Goal: Transaction & Acquisition: Obtain resource

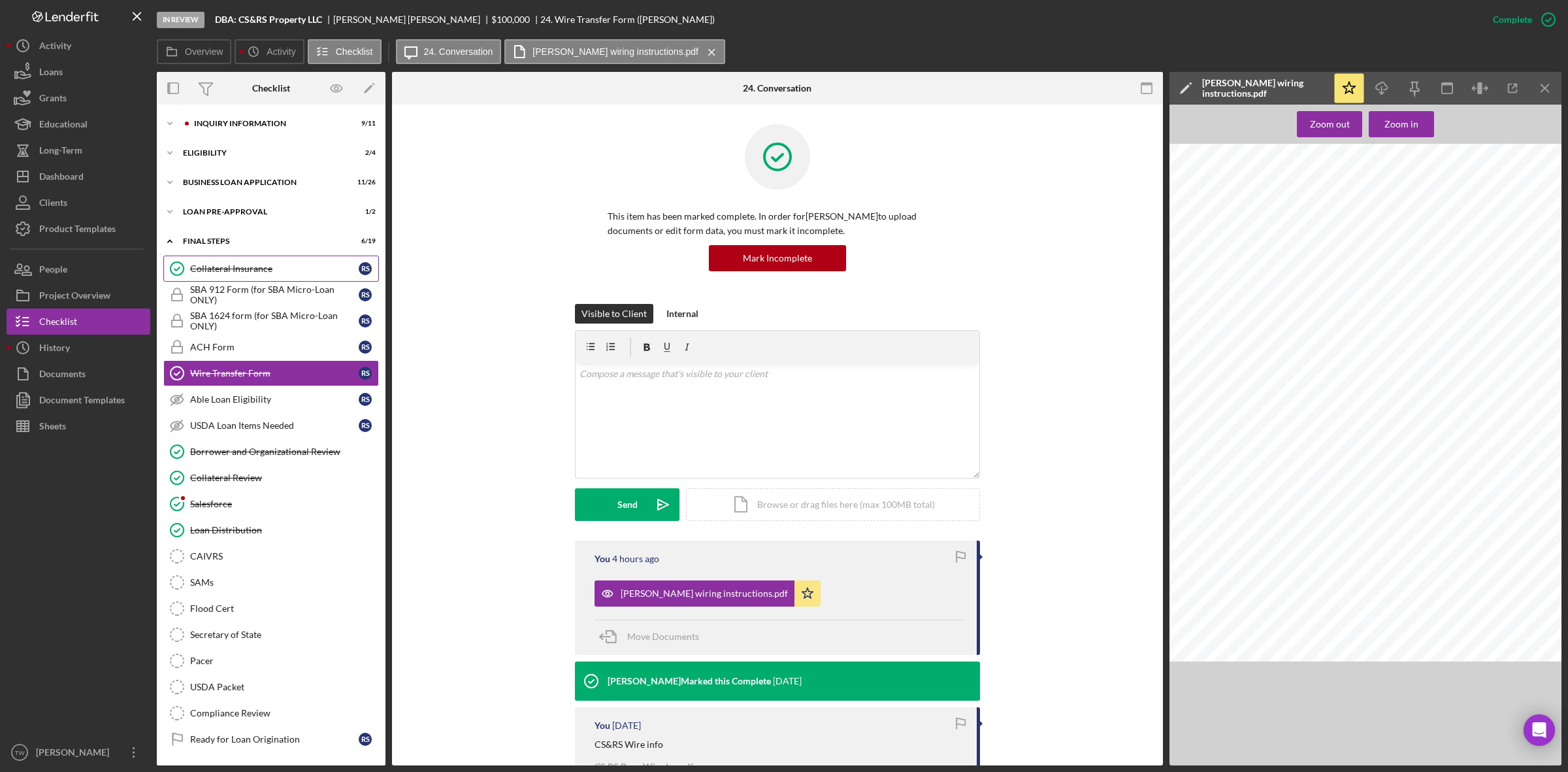
scroll to position [227, 0]
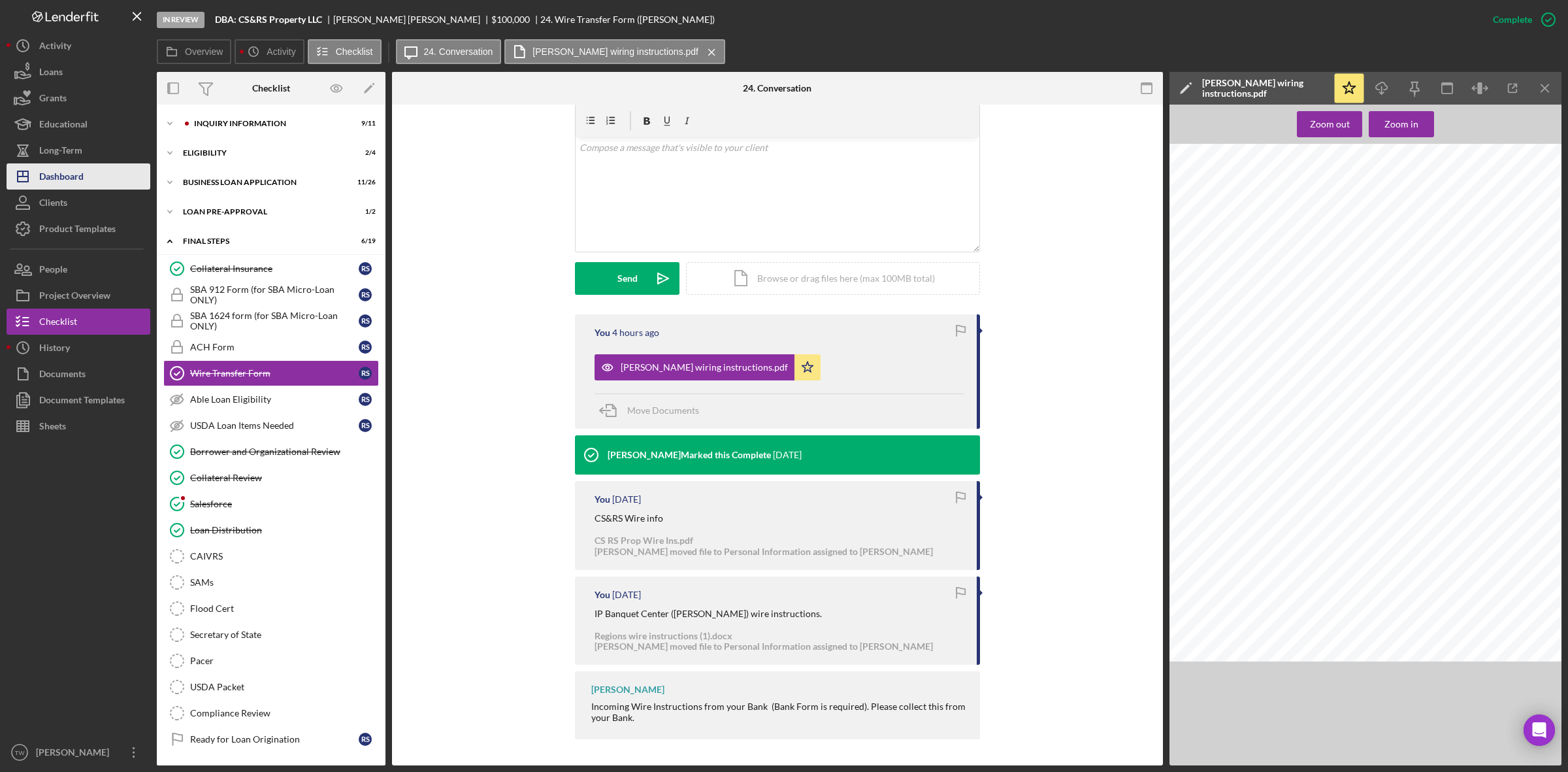
click at [83, 174] on div "Dashboard" at bounding box center [61, 178] width 44 height 29
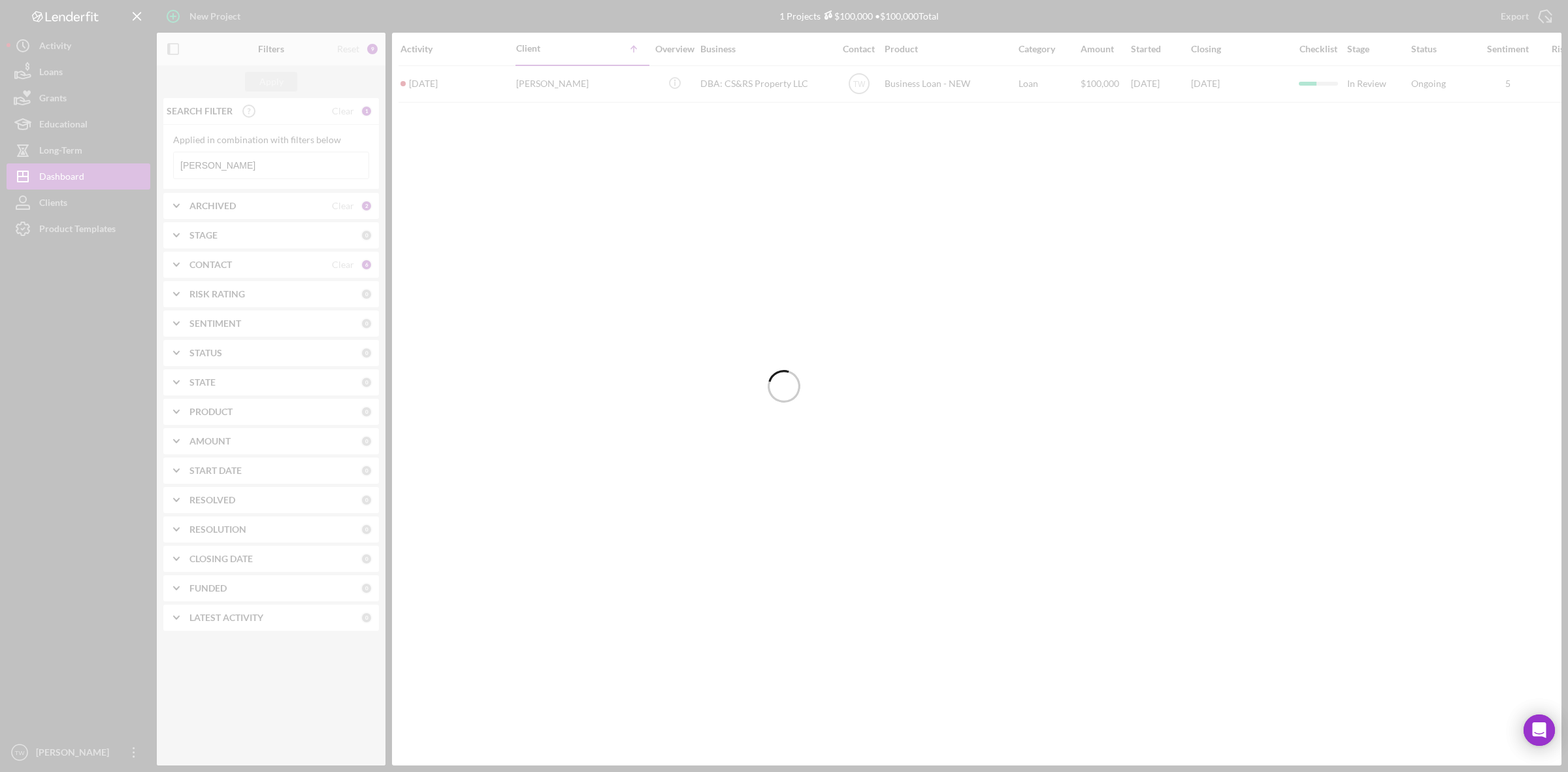
click at [259, 171] on div at bounding box center [784, 386] width 1568 height 772
click at [259, 171] on input "[PERSON_NAME]" at bounding box center [271, 165] width 195 height 26
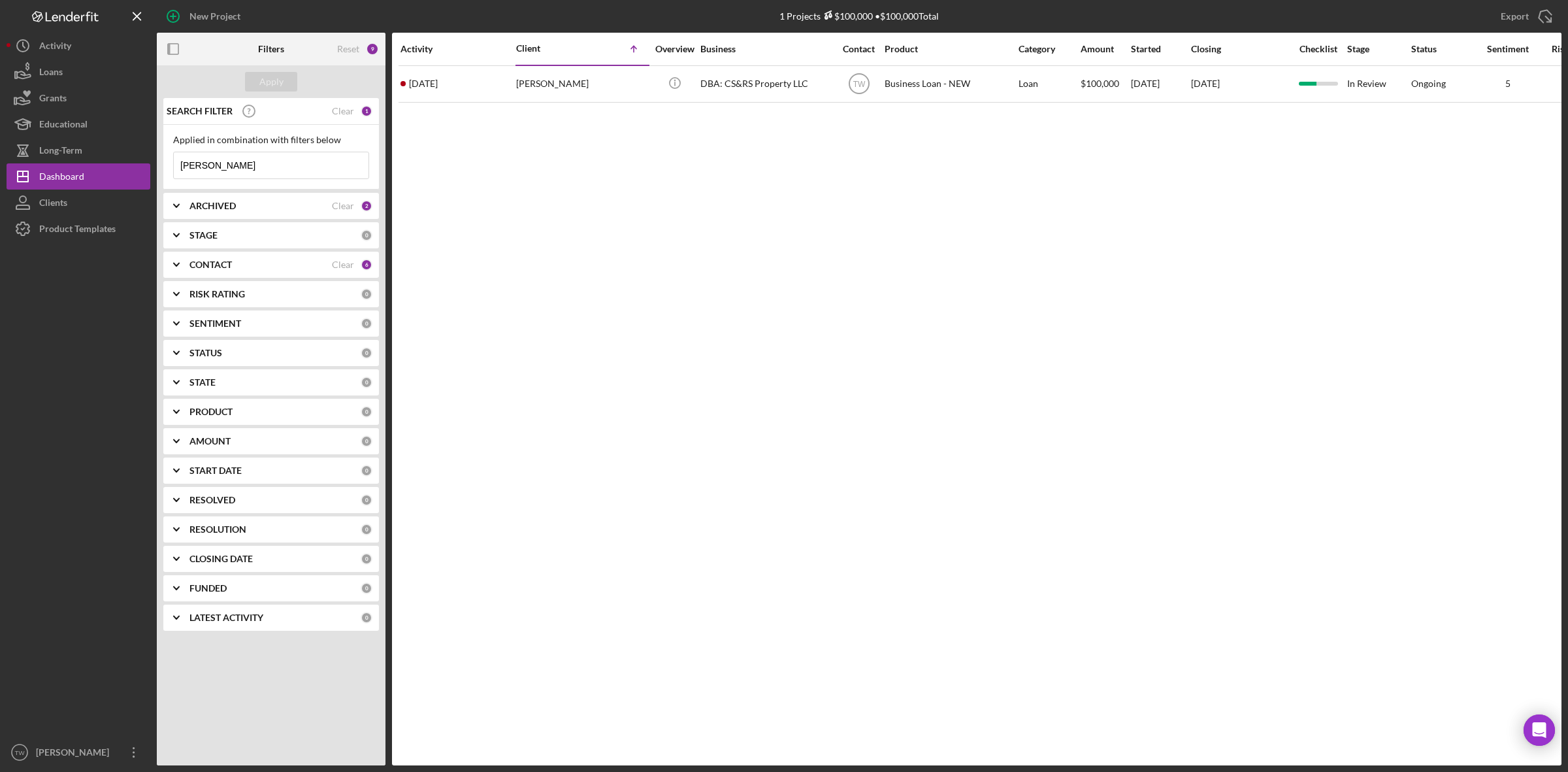
click at [259, 171] on input "[PERSON_NAME]" at bounding box center [271, 165] width 195 height 26
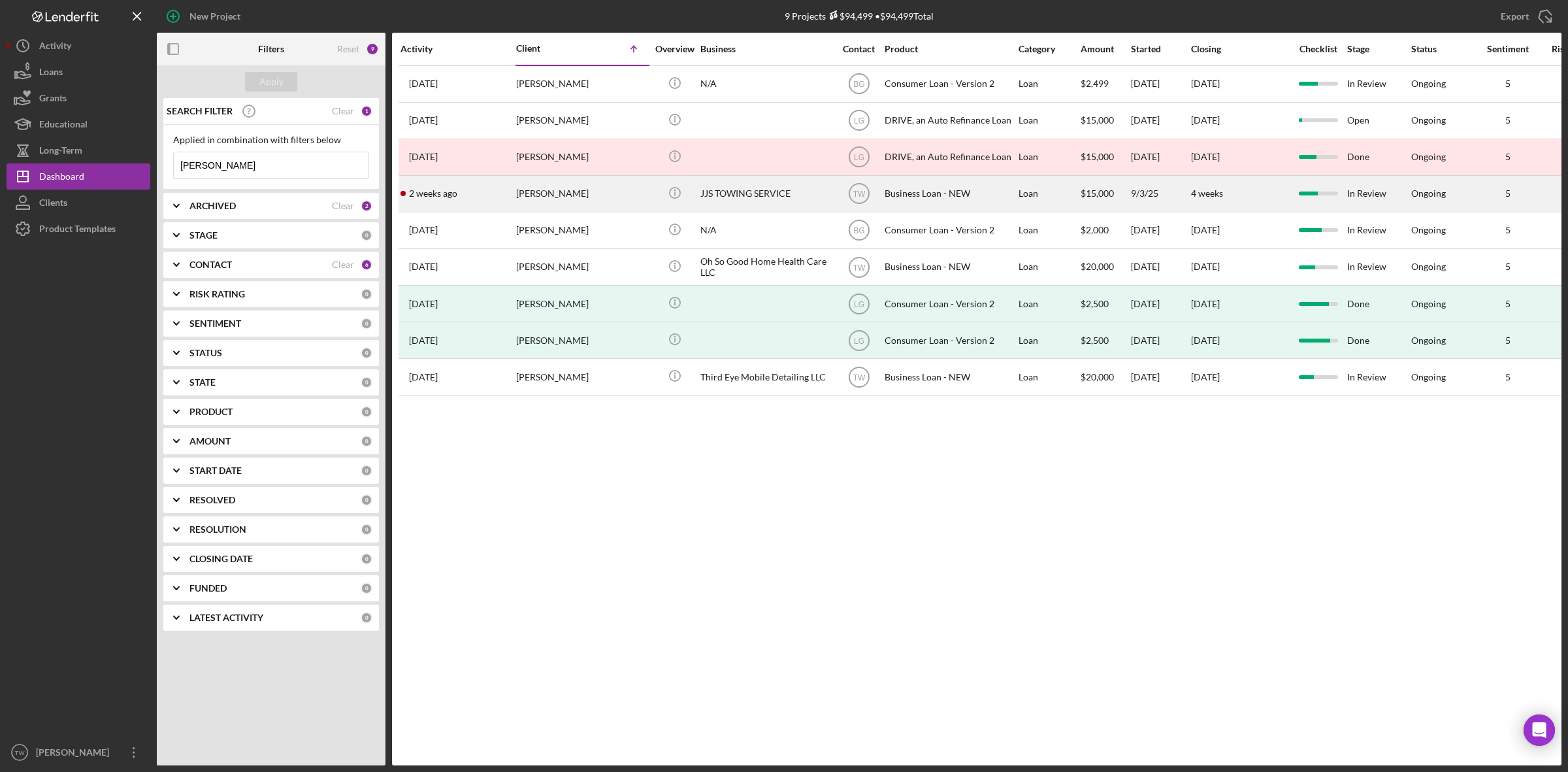
type input "[PERSON_NAME]"
click at [553, 196] on div "[PERSON_NAME]" at bounding box center [581, 193] width 131 height 34
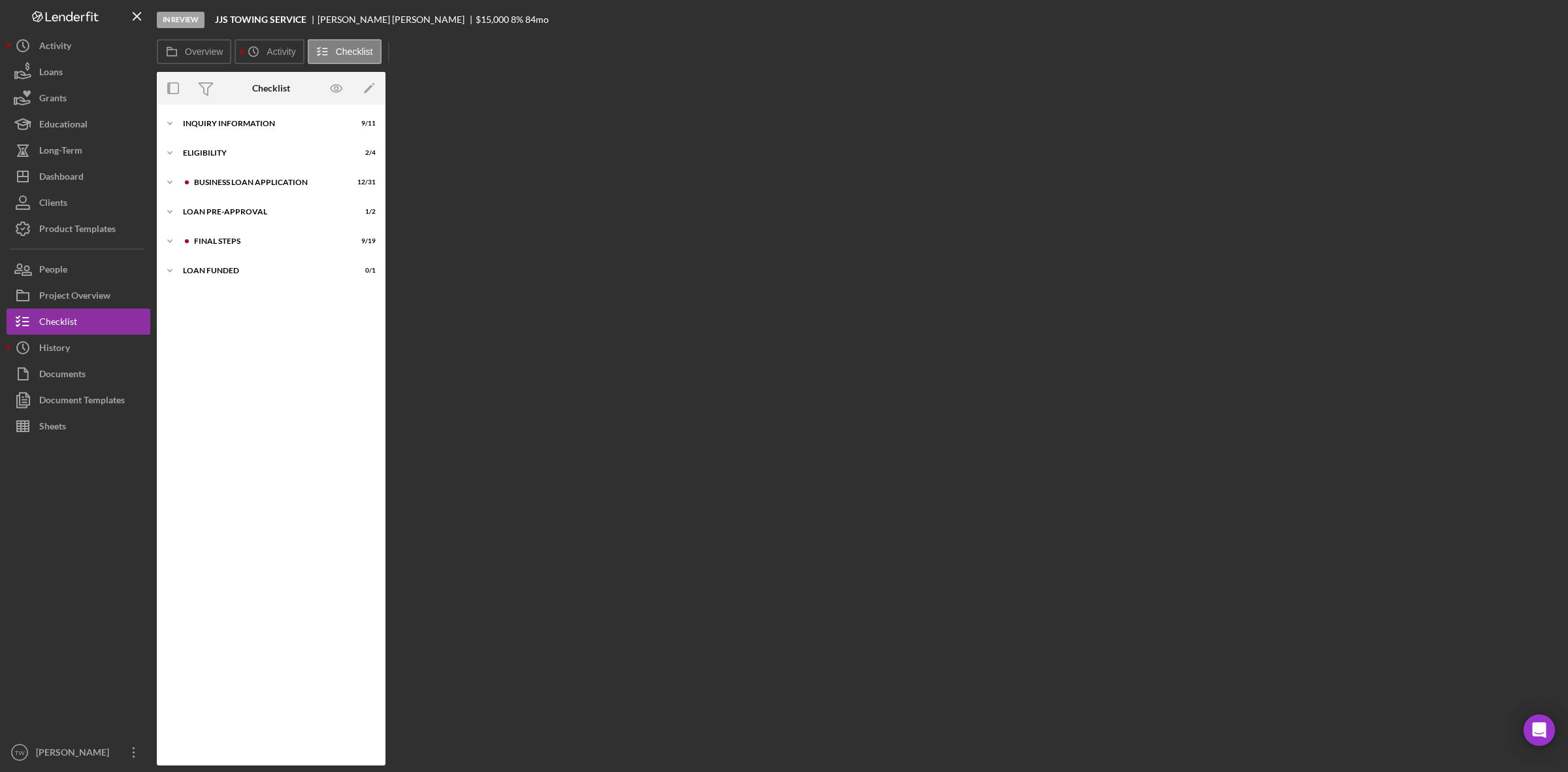
scroll to position [351, 0]
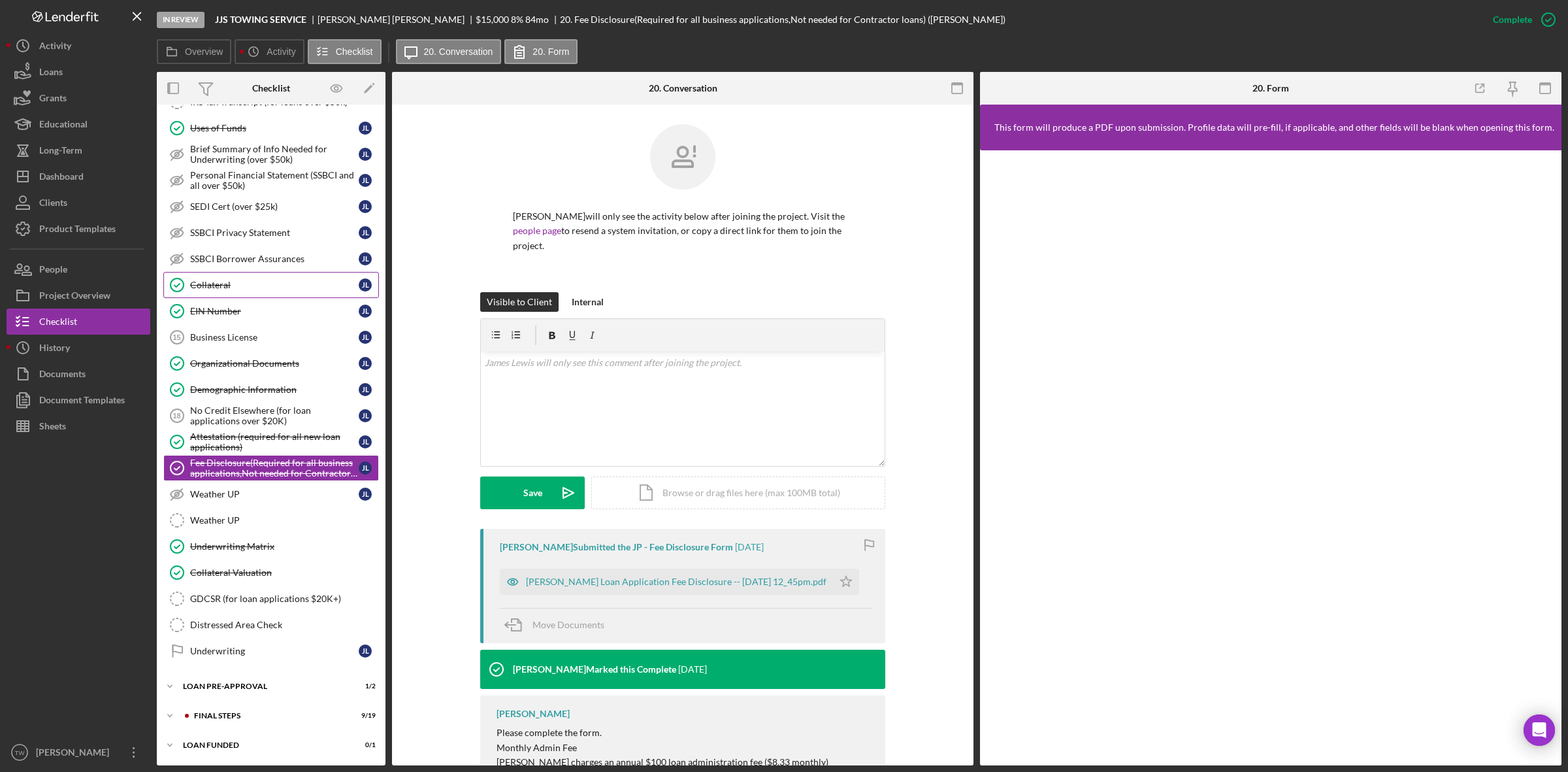
click at [209, 288] on link "Collateral Collateral [PERSON_NAME]" at bounding box center [271, 285] width 216 height 26
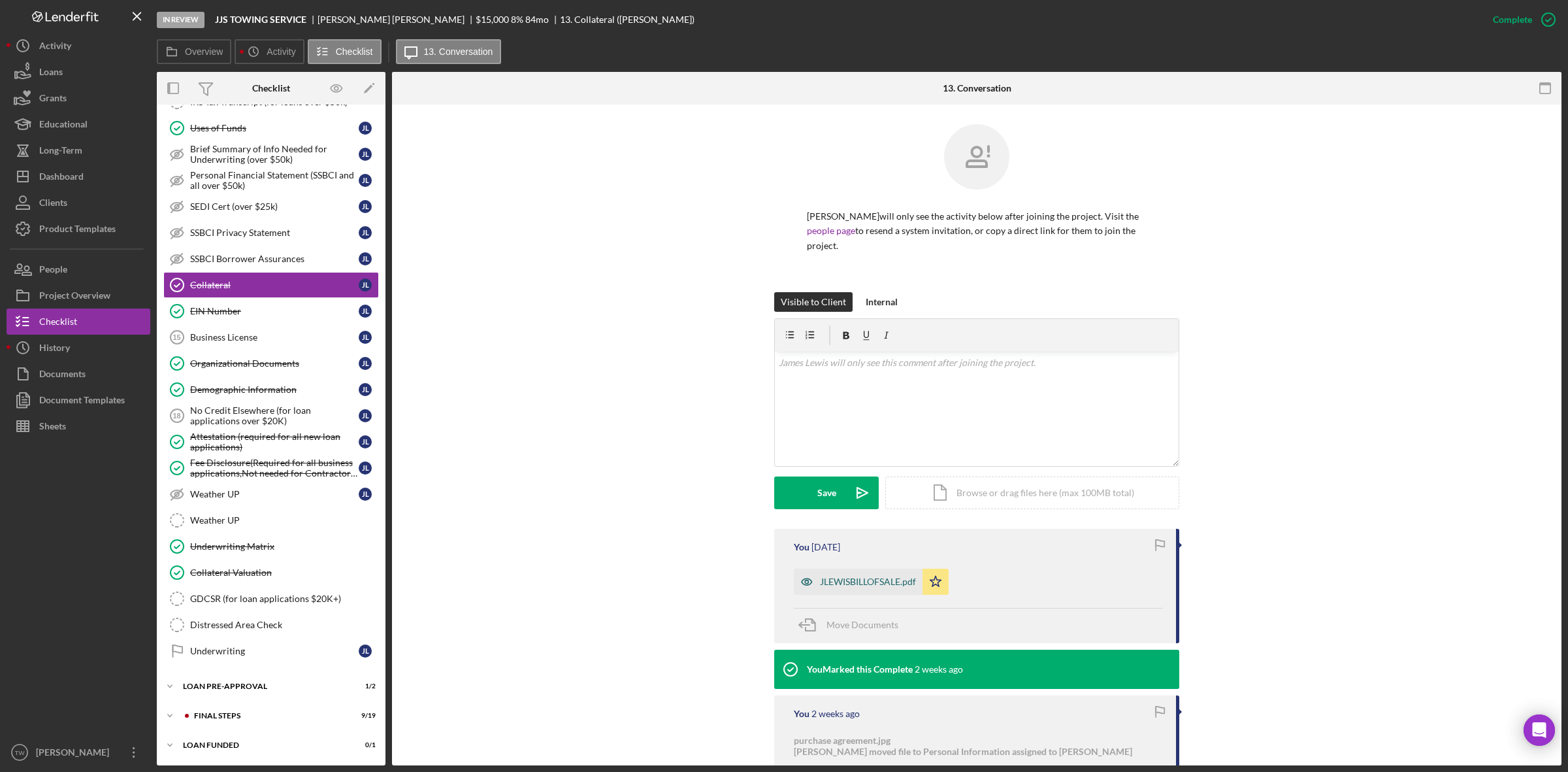
click at [843, 576] on div "JLEWISBILLOFSALE.pdf" at bounding box center [858, 581] width 129 height 26
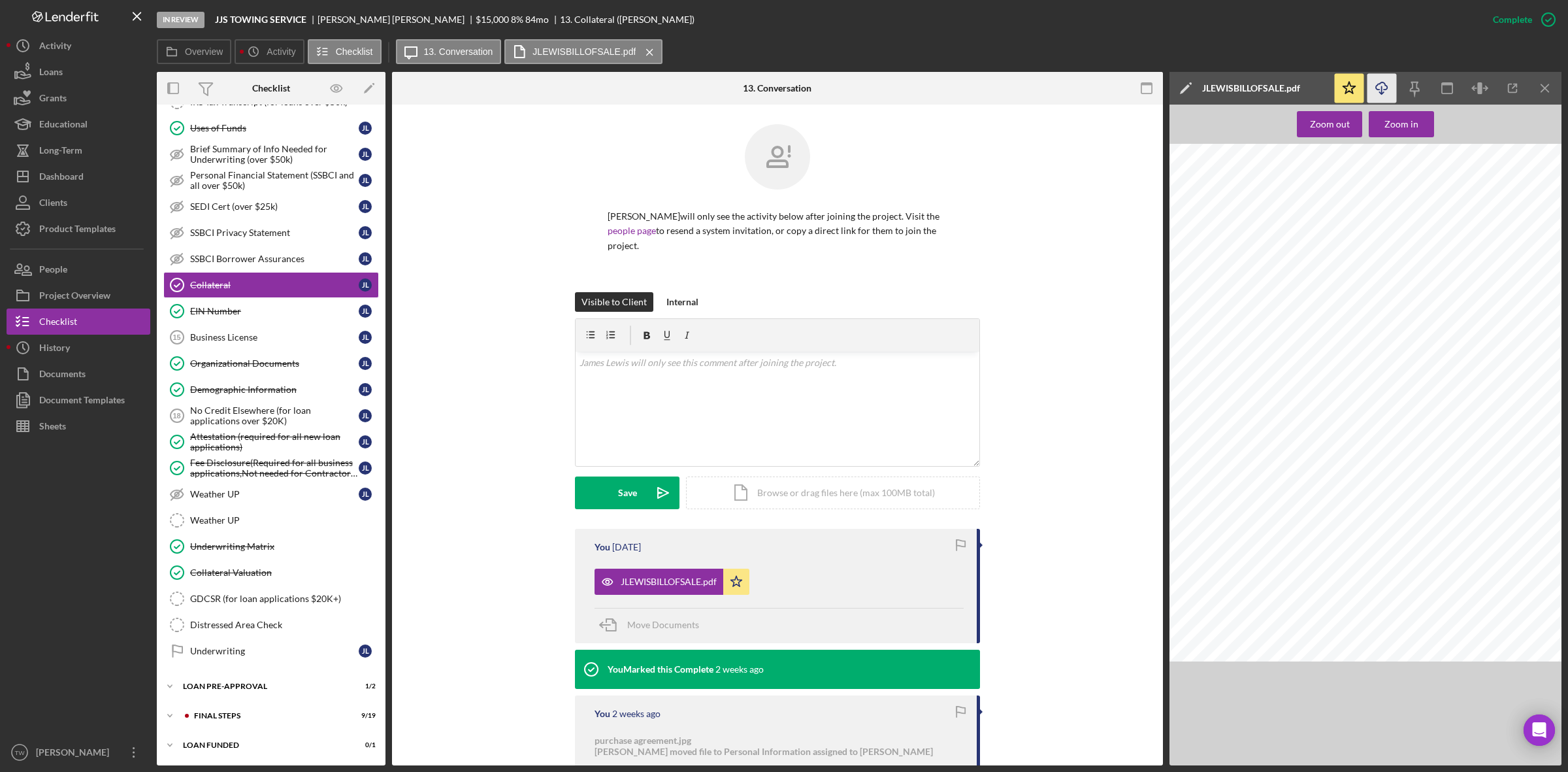
click at [1375, 85] on icon "Icon/Download" at bounding box center [1382, 88] width 29 height 29
click at [1388, 98] on icon "Icon/Download" at bounding box center [1382, 88] width 29 height 29
